Goal: Information Seeking & Learning: Compare options

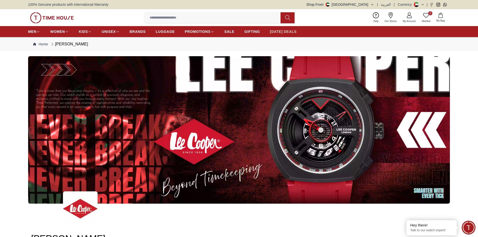
click at [274, 32] on span "[DATE] DEALS" at bounding box center [283, 31] width 27 height 5
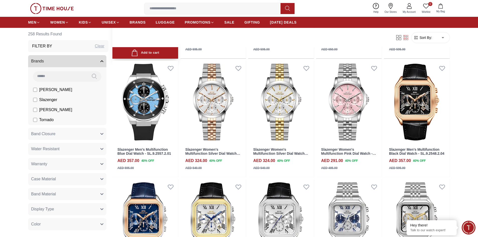
scroll to position [351, 0]
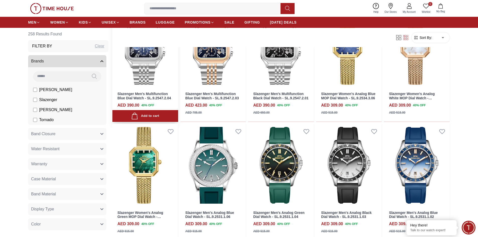
scroll to position [627, 0]
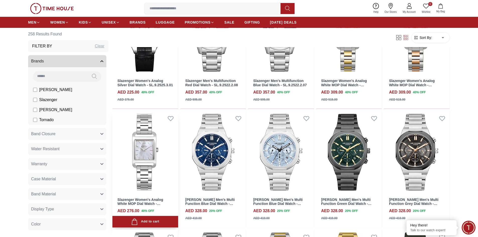
scroll to position [1004, 0]
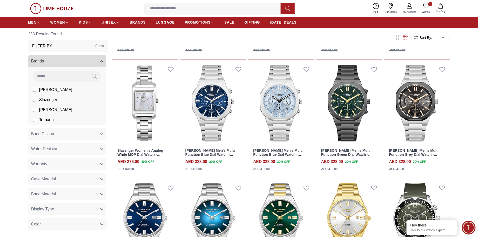
click at [424, 36] on span "Sort By:" at bounding box center [425, 37] width 14 height 5
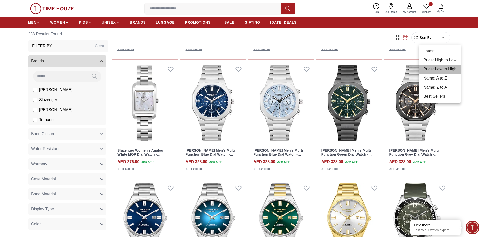
click at [443, 70] on li "Price: Low to High" at bounding box center [439, 69] width 41 height 9
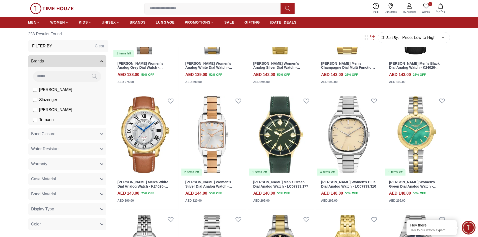
scroll to position [2233, 0]
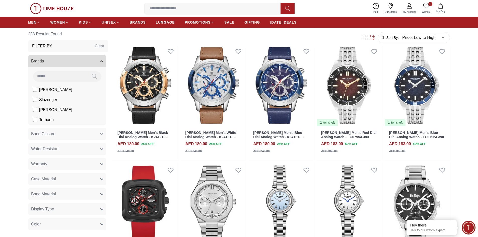
scroll to position [3011, 0]
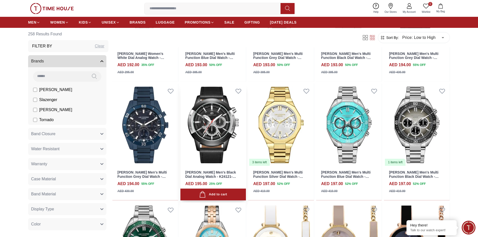
scroll to position [3362, 0]
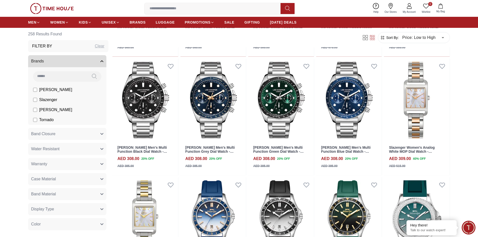
scroll to position [5292, 0]
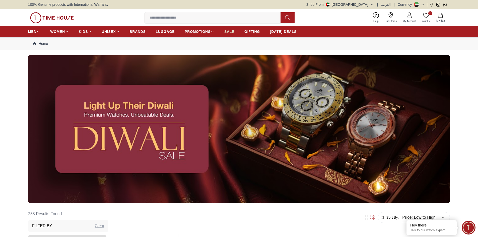
click at [232, 31] on span "SALE" at bounding box center [229, 31] width 10 height 5
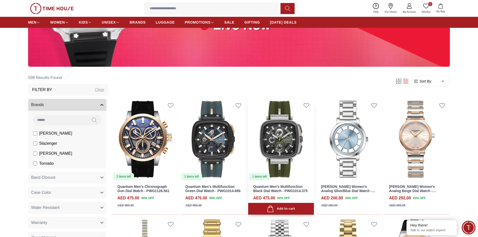
scroll to position [75, 0]
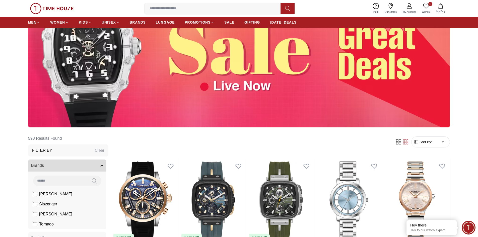
click at [422, 144] on span "Sort By:" at bounding box center [425, 141] width 14 height 5
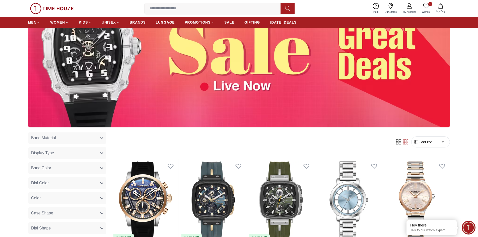
scroll to position [185, 0]
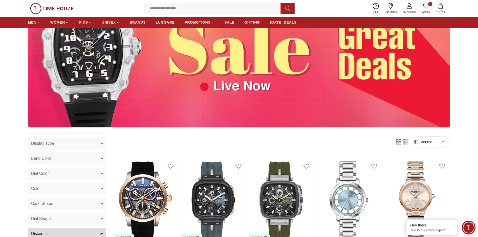
click at [424, 142] on span "Sort By:" at bounding box center [425, 141] width 14 height 5
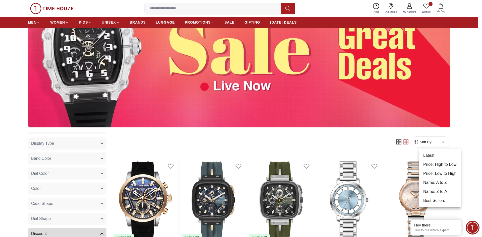
click at [443, 174] on li "Price: Low to High" at bounding box center [439, 173] width 41 height 9
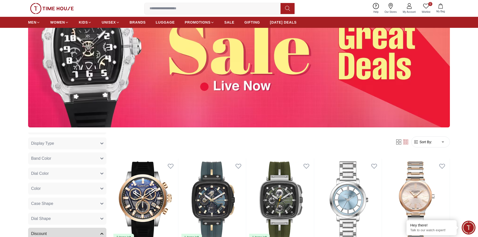
type input "*"
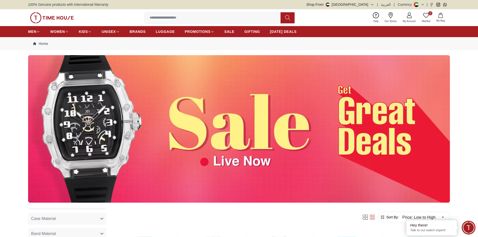
scroll to position [215, 0]
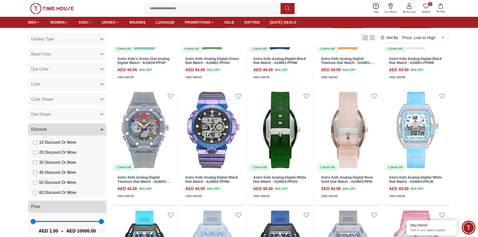
scroll to position [878, 0]
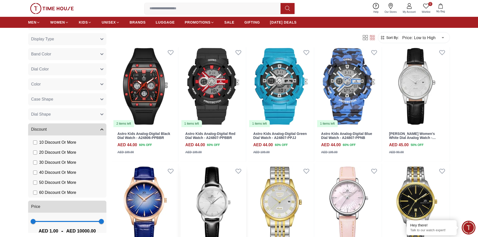
scroll to position [1104, 0]
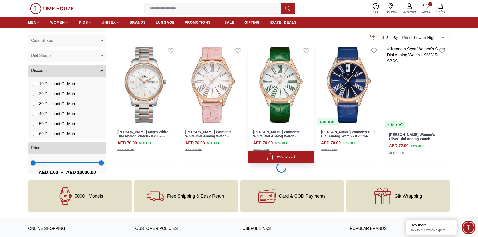
scroll to position [2032, 0]
